Goal: Transaction & Acquisition: Obtain resource

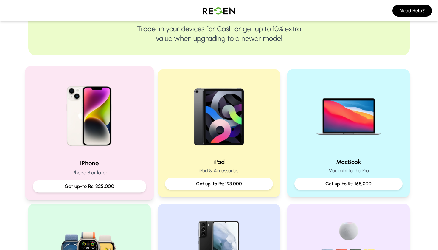
scroll to position [94, 0]
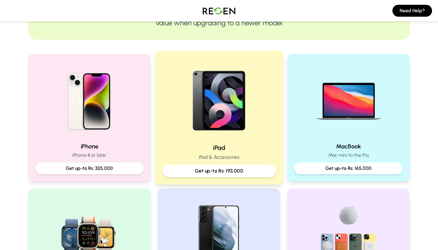
click at [203, 155] on p "iPad & Accessories" at bounding box center [219, 156] width 114 height 7
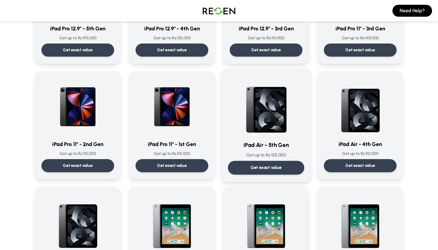
scroll to position [116, 0]
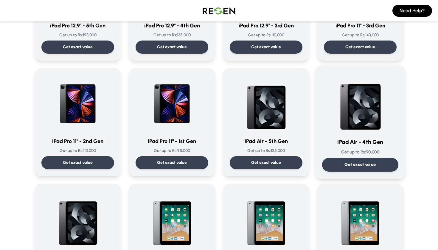
click at [339, 163] on div "Get exact value" at bounding box center [360, 165] width 76 height 14
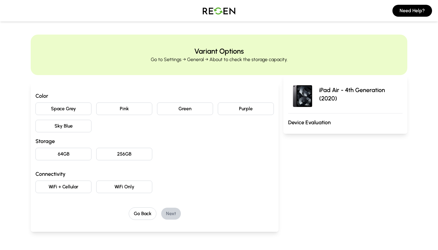
click at [73, 125] on button "Sky Blue" at bounding box center [63, 126] width 56 height 13
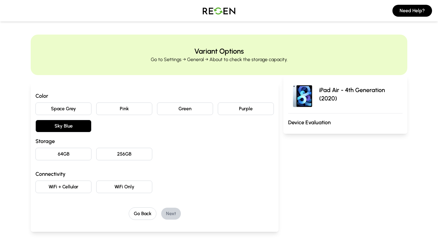
click at [77, 153] on button "64GB" at bounding box center [63, 154] width 56 height 13
click at [118, 190] on button "WiFi Only" at bounding box center [124, 187] width 56 height 13
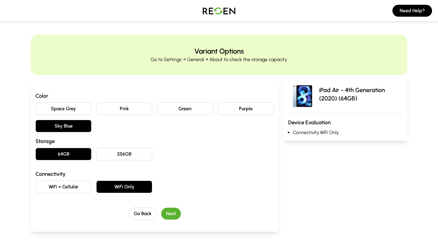
click at [170, 215] on button "Next" at bounding box center [171, 214] width 20 height 12
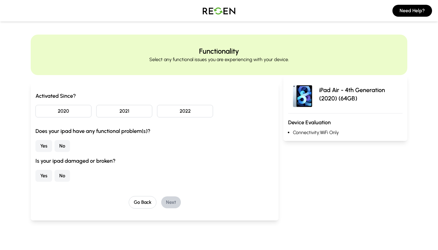
click at [185, 113] on button "2022" at bounding box center [185, 111] width 56 height 13
click at [124, 116] on button "2021" at bounding box center [124, 111] width 56 height 13
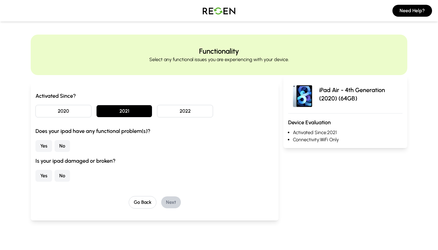
click at [58, 145] on button "No" at bounding box center [62, 146] width 15 height 12
click at [61, 172] on button "No" at bounding box center [62, 176] width 15 height 12
click at [175, 202] on button "Next" at bounding box center [171, 202] width 20 height 12
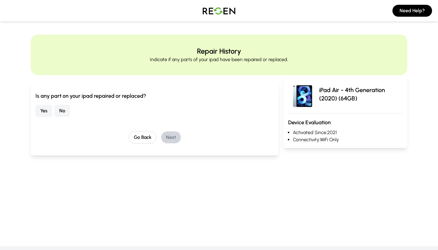
click at [60, 111] on button "No" at bounding box center [62, 111] width 15 height 12
click at [166, 137] on button "Next" at bounding box center [171, 137] width 20 height 12
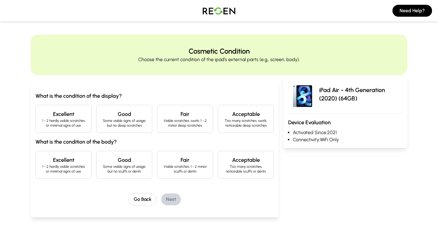
click at [75, 117] on h4 "Excellent" at bounding box center [64, 114] width 46 height 8
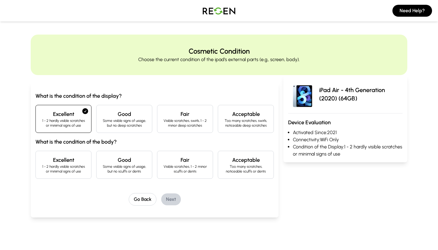
click at [68, 159] on h4 "Excellent" at bounding box center [64, 160] width 46 height 8
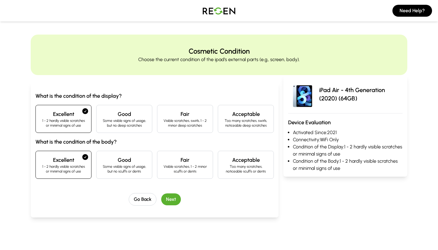
click at [172, 199] on button "Next" at bounding box center [171, 199] width 20 height 12
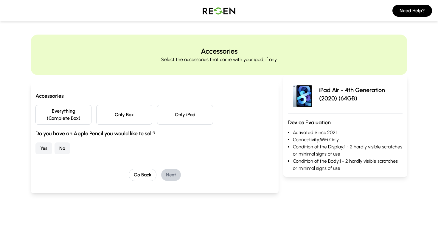
click at [69, 112] on button "Everything (Complete Box)" at bounding box center [63, 115] width 56 height 20
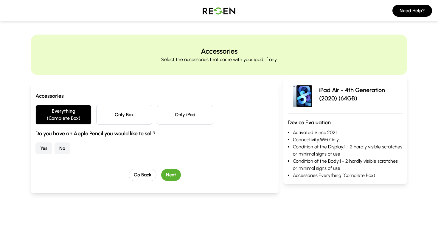
click at [64, 148] on button "No" at bounding box center [62, 148] width 15 height 12
click at [171, 173] on button "Next" at bounding box center [171, 175] width 20 height 12
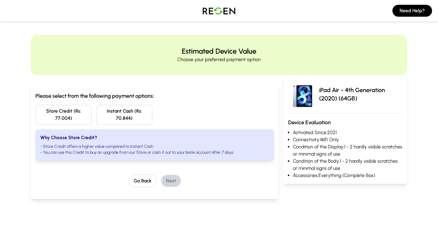
click at [71, 111] on button "Store Credit (Rs: 77,004)" at bounding box center [63, 115] width 56 height 20
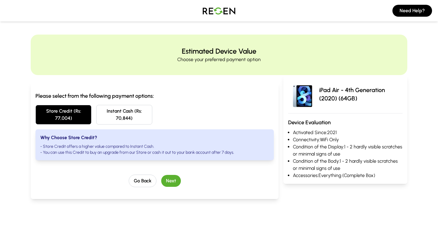
click at [223, 13] on img at bounding box center [219, 10] width 42 height 17
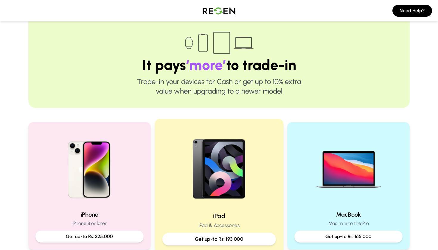
scroll to position [40, 0]
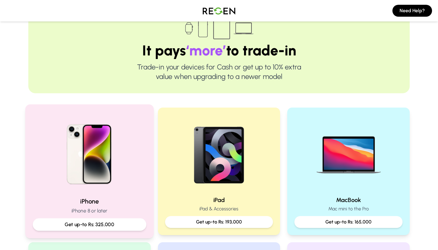
click at [108, 149] on img at bounding box center [89, 152] width 80 height 80
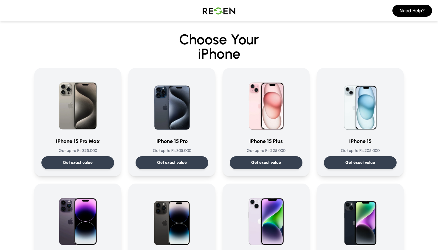
click at [216, 13] on img at bounding box center [219, 10] width 42 height 17
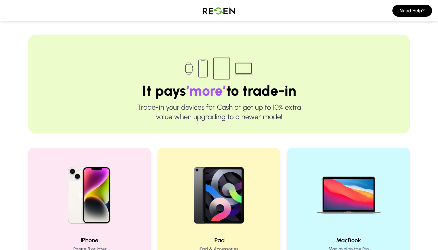
click at [213, 15] on img at bounding box center [219, 10] width 42 height 17
click at [212, 13] on img at bounding box center [219, 10] width 42 height 17
click at [211, 12] on img at bounding box center [219, 10] width 42 height 17
